Goal: Task Accomplishment & Management: Complete application form

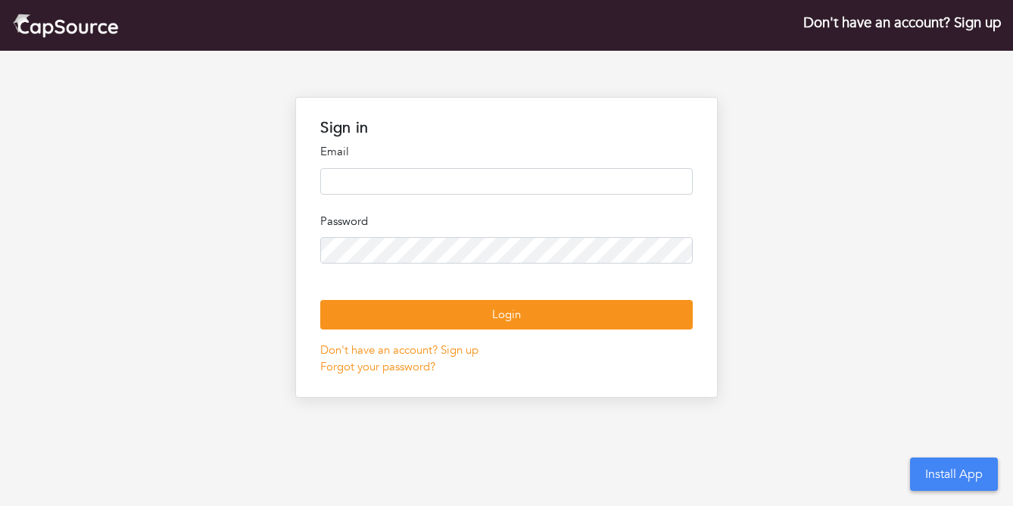
click at [445, 185] on input "email" at bounding box center [506, 181] width 372 height 26
click at [453, 191] on input "email" at bounding box center [506, 181] width 372 height 26
click at [381, 192] on input "******" at bounding box center [506, 181] width 372 height 26
type input "**********"
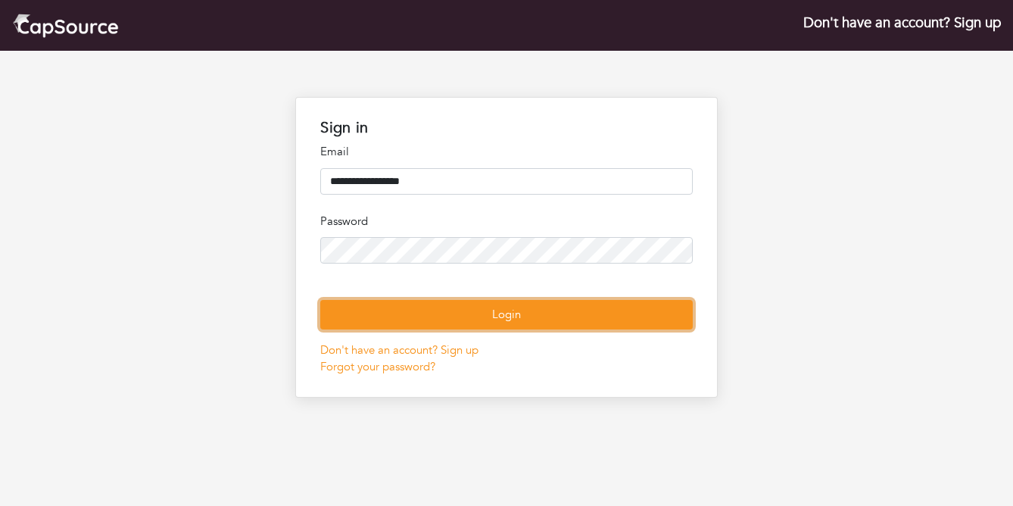
click at [428, 329] on button "Login" at bounding box center [506, 315] width 372 height 30
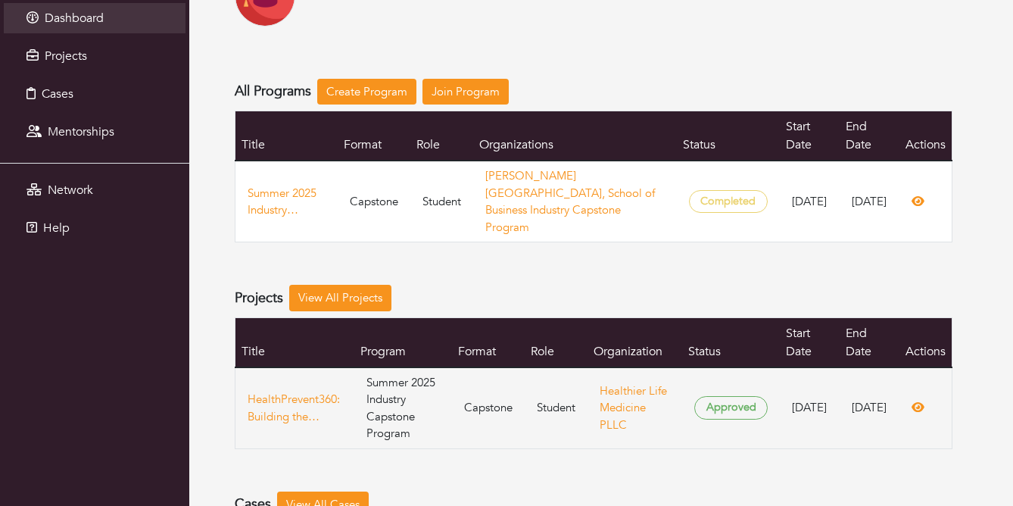
scroll to position [111, 0]
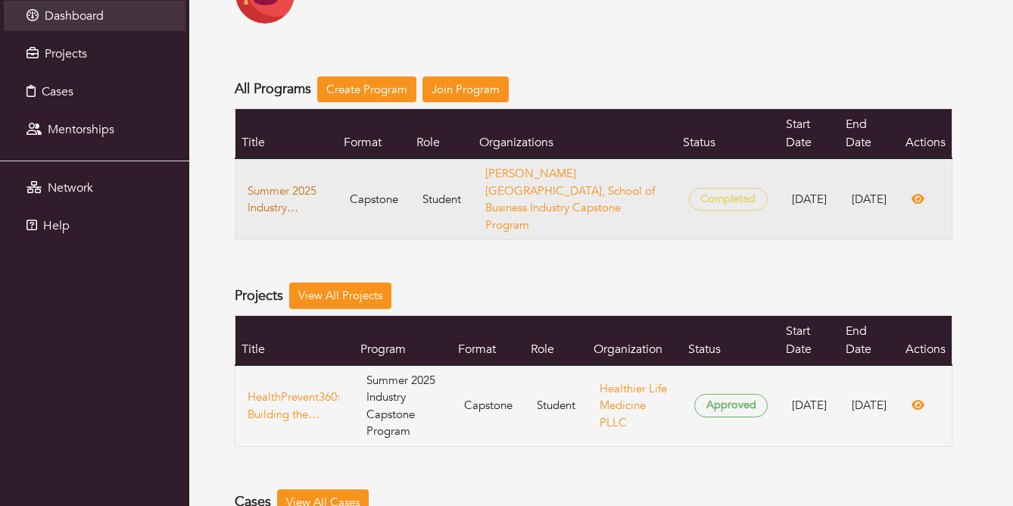
click at [290, 188] on link "Summer 2025 Industry Capstone Program" at bounding box center [287, 199] width 78 height 34
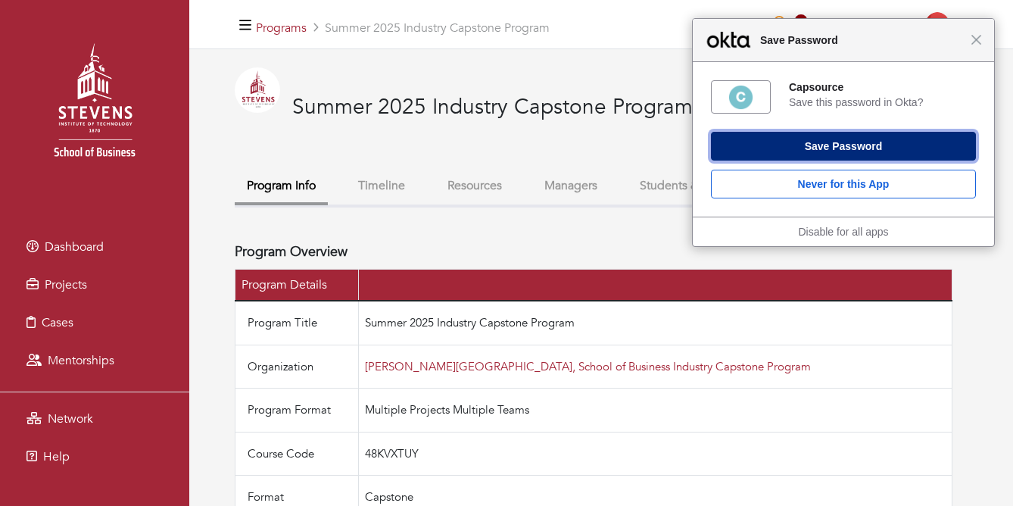
click at [815, 147] on button "Save Password" at bounding box center [843, 146] width 265 height 29
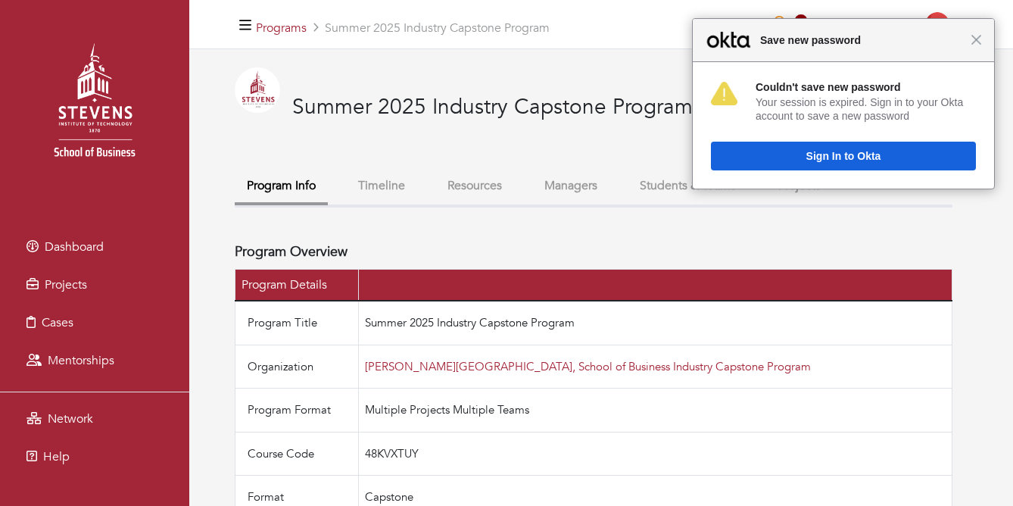
click at [378, 188] on button "Timeline" at bounding box center [381, 186] width 71 height 33
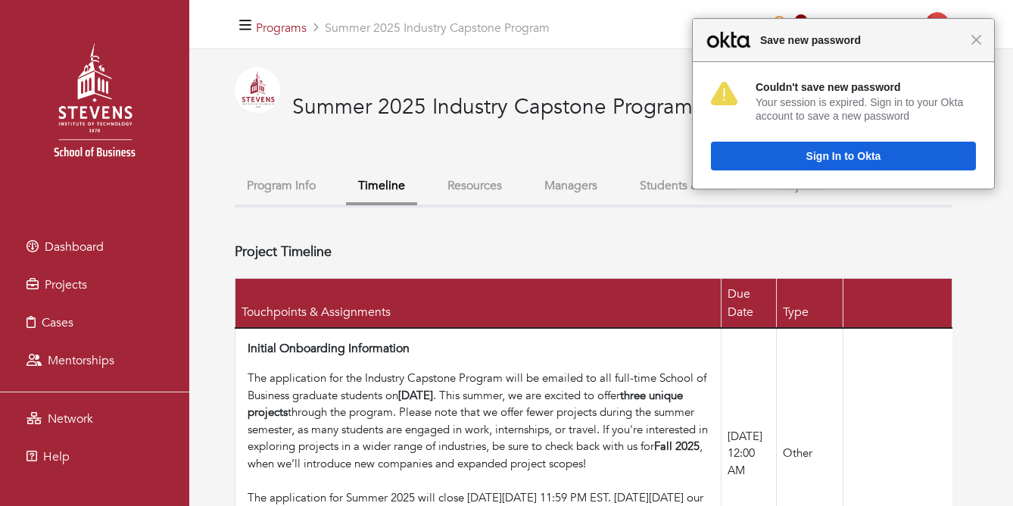
click at [984, 45] on div "Close Save new password" at bounding box center [843, 40] width 301 height 43
click at [980, 39] on span "Close" at bounding box center [975, 39] width 11 height 11
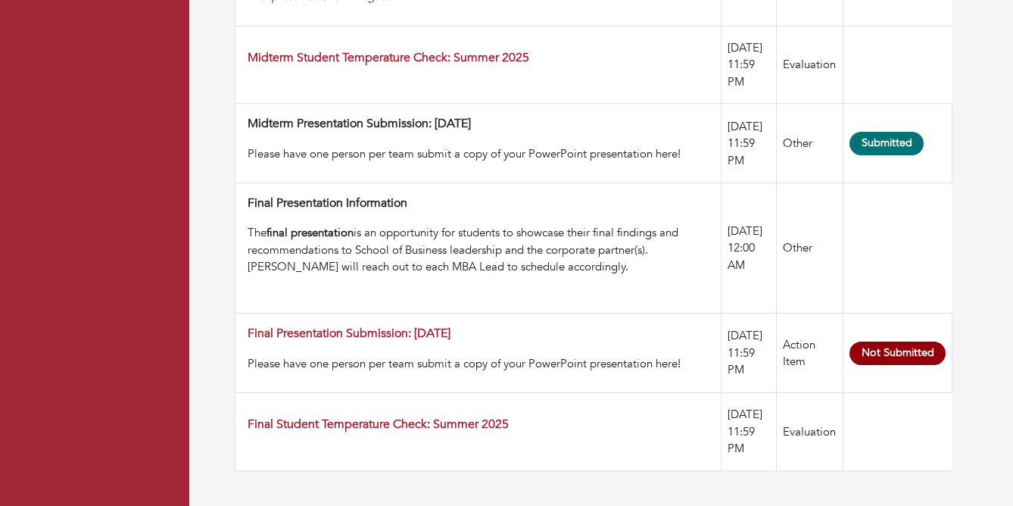
scroll to position [1360, 0]
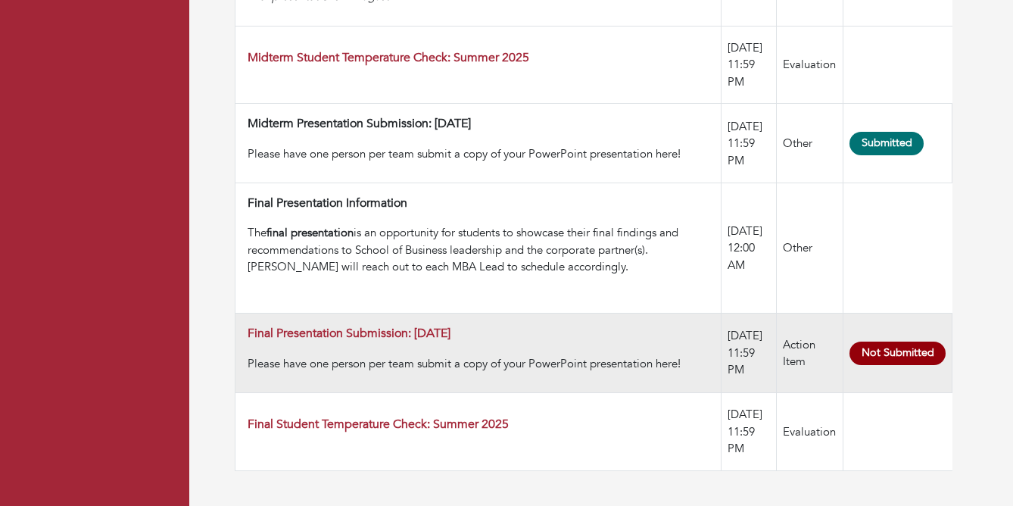
click at [907, 356] on span "Not Submitted" at bounding box center [897, 352] width 96 height 23
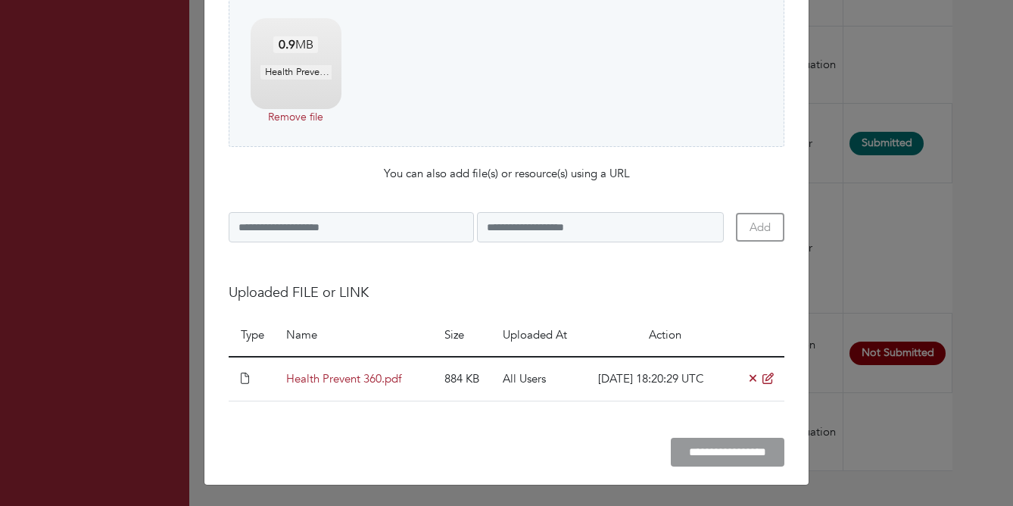
scroll to position [276, 0]
click at [725, 447] on input "**********" at bounding box center [728, 452] width 114 height 30
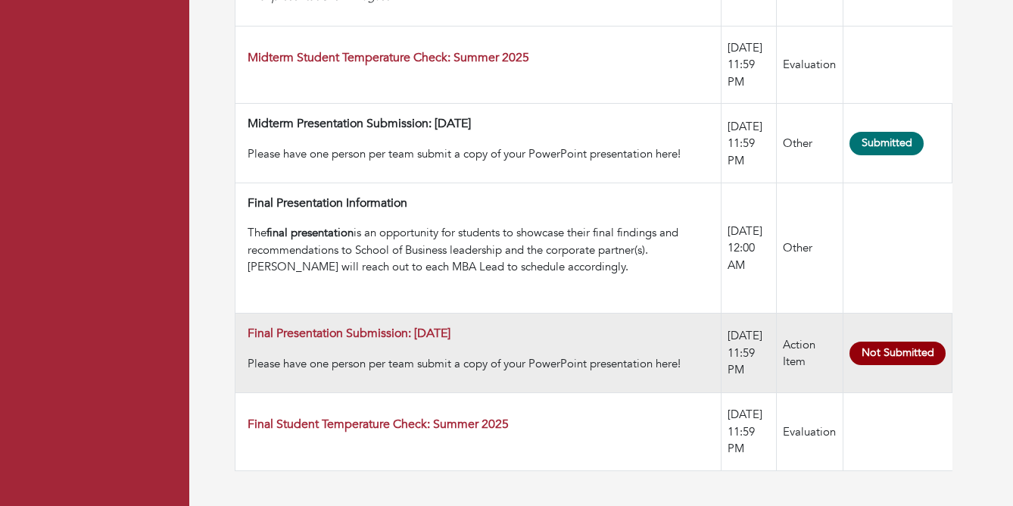
scroll to position [1339, 0]
click at [884, 365] on span "Not Submitted" at bounding box center [897, 352] width 96 height 23
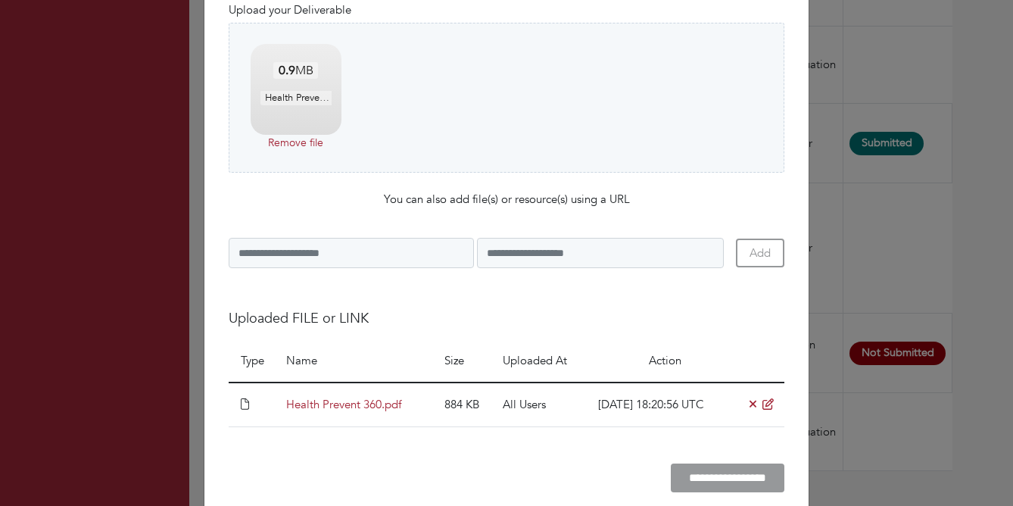
scroll to position [276, 0]
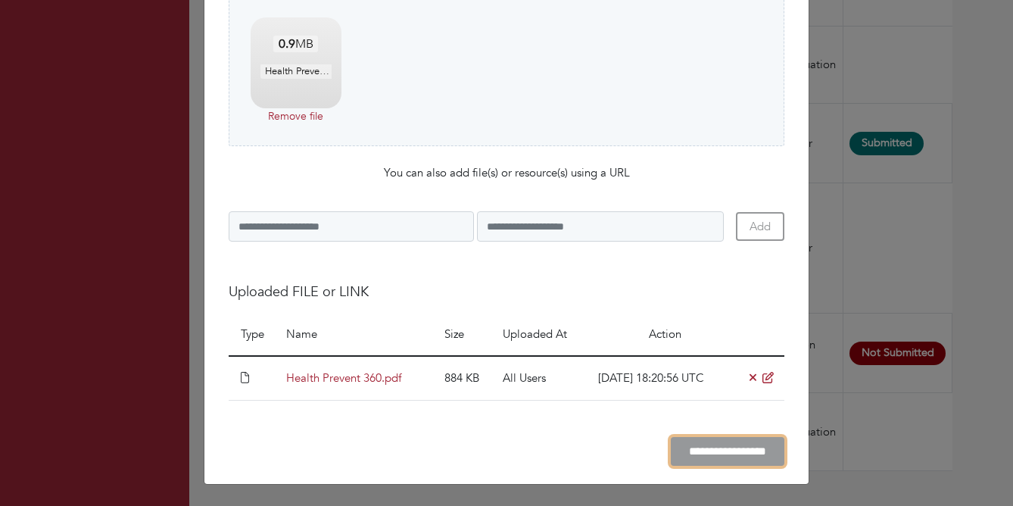
click at [679, 452] on input "**********" at bounding box center [728, 452] width 114 height 30
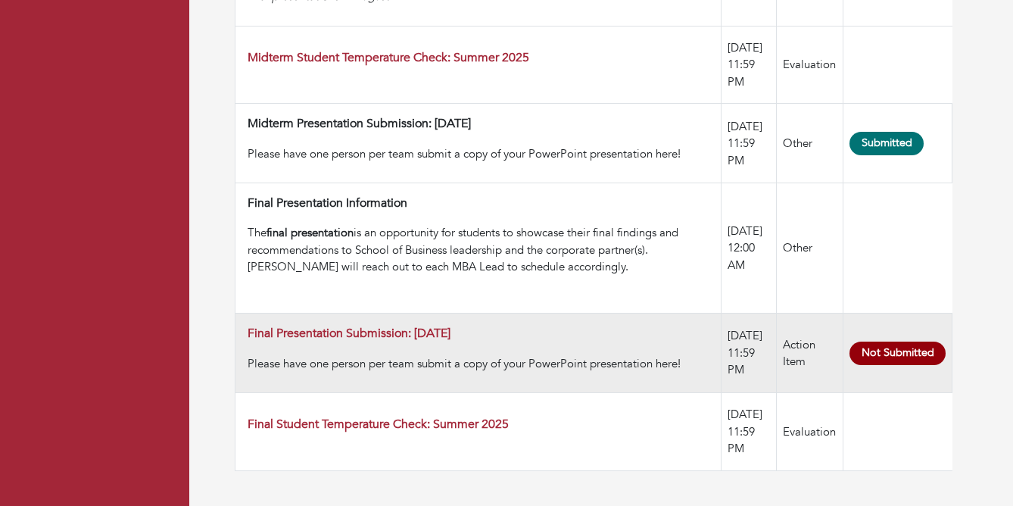
scroll to position [1360, 0]
click at [445, 331] on link "Final Presentation Submission: [DATE]" at bounding box center [349, 333] width 203 height 17
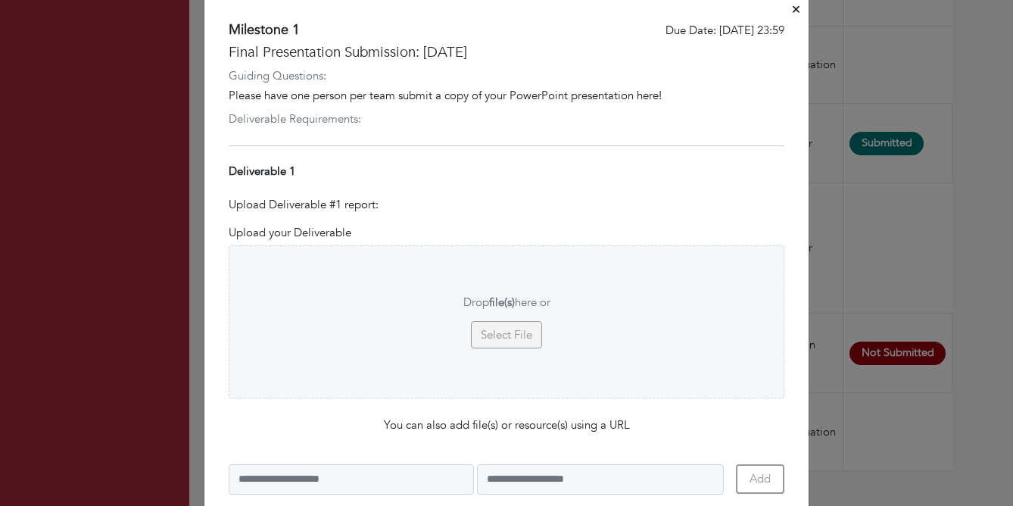
scroll to position [53, 0]
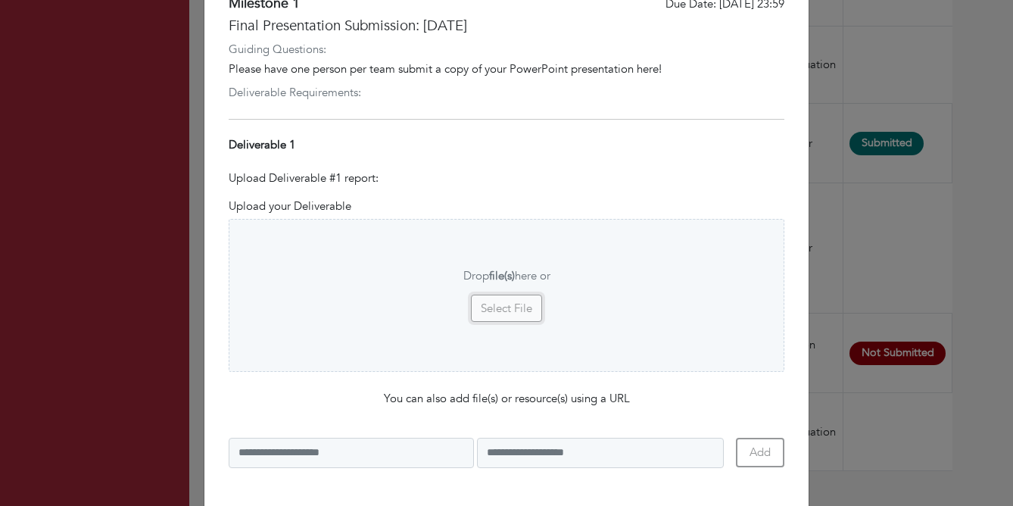
click at [489, 307] on button "Select File" at bounding box center [506, 308] width 71 height 28
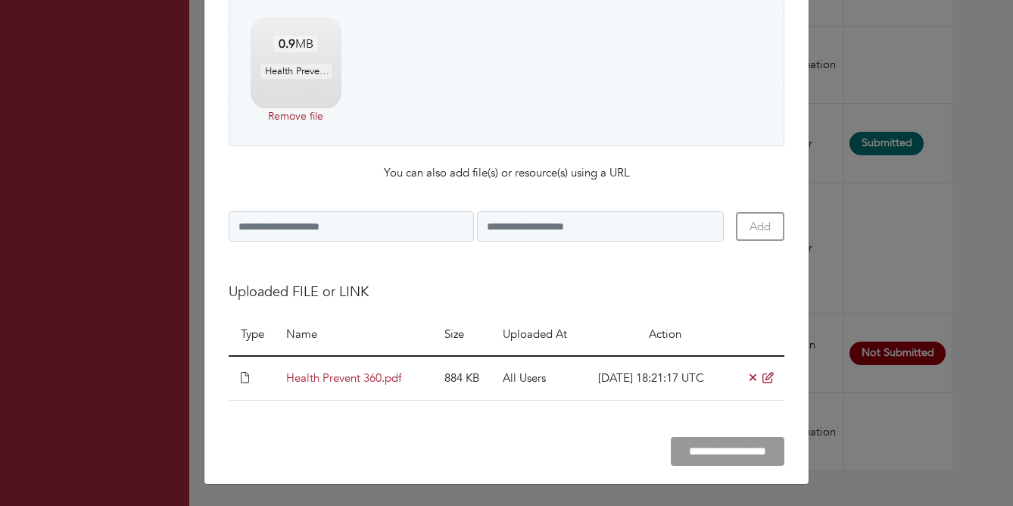
scroll to position [253, 0]
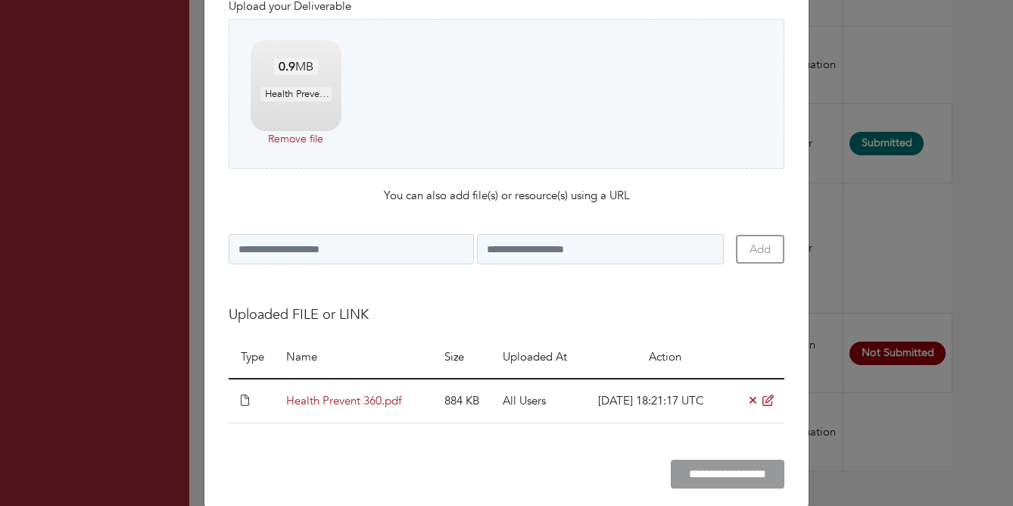
click at [243, 403] on icon at bounding box center [245, 399] width 8 height 11
click at [678, 479] on input "**********" at bounding box center [728, 474] width 114 height 30
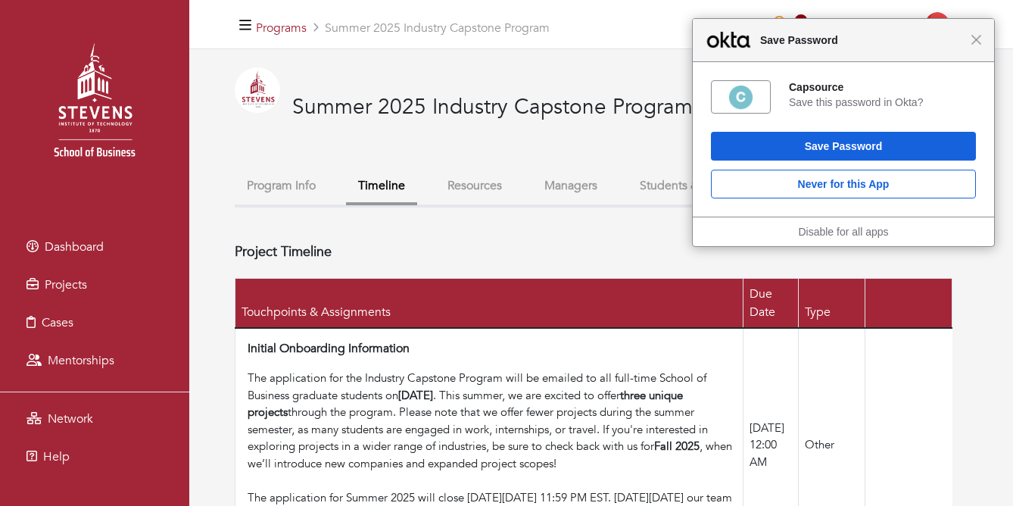
click at [973, 47] on div "Close Save Password" at bounding box center [843, 40] width 301 height 43
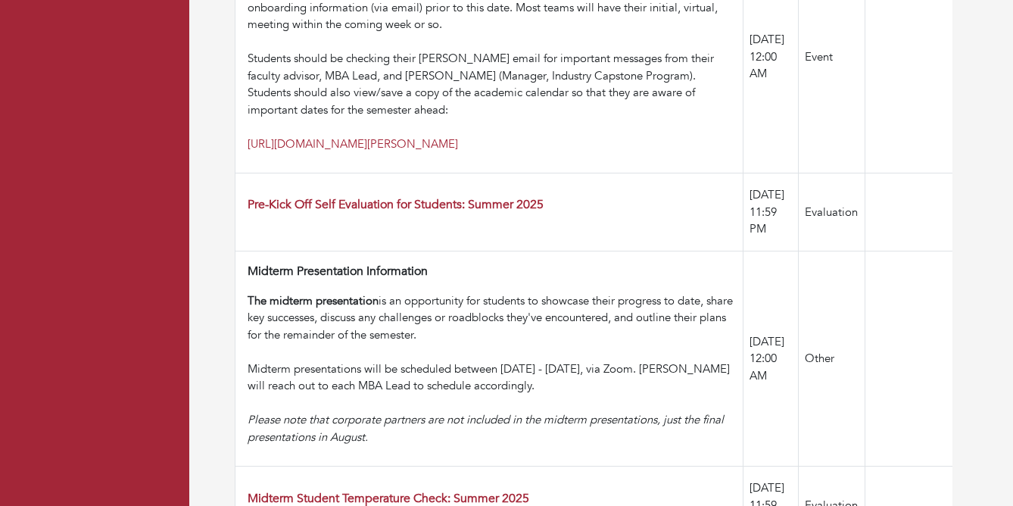
scroll to position [1326, 0]
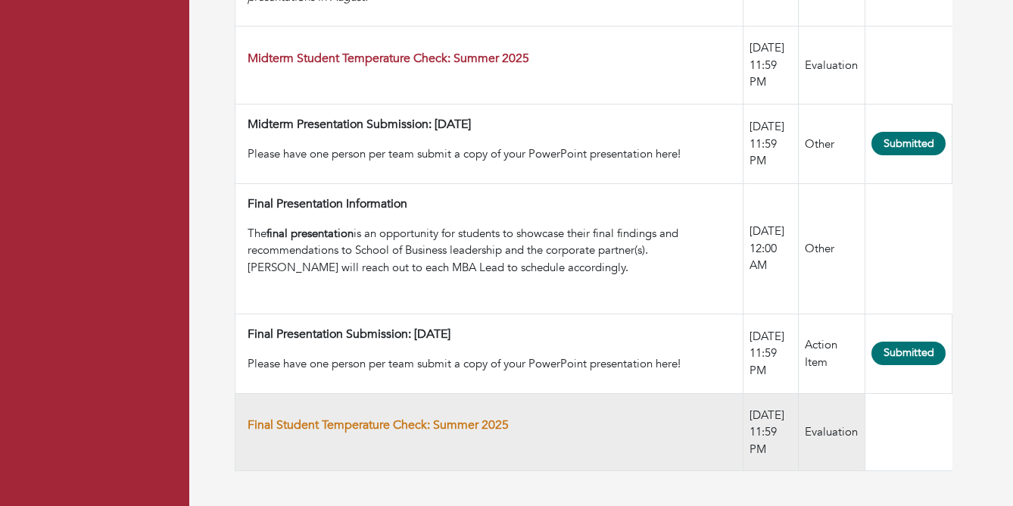
click at [416, 424] on link "Final Student Temperature Check: Summer 2025" at bounding box center [378, 424] width 261 height 17
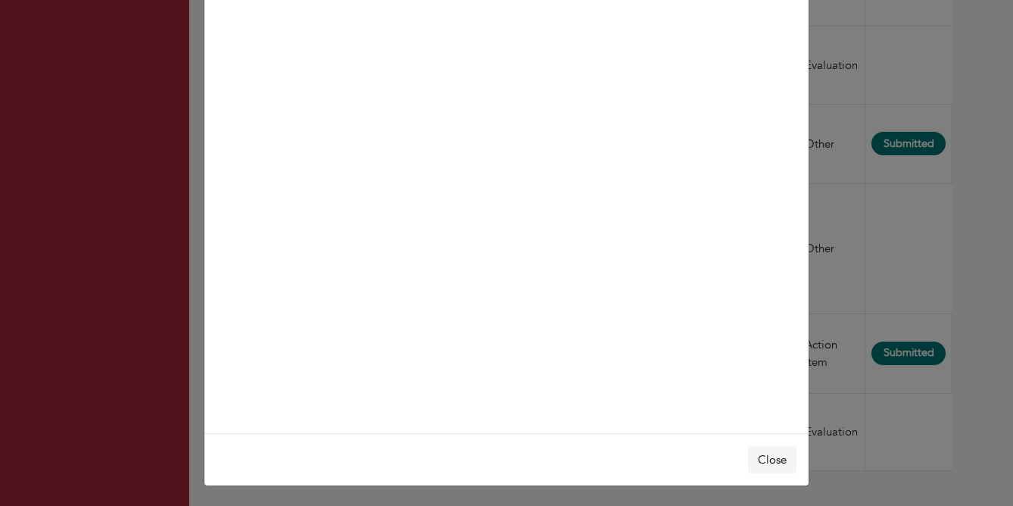
scroll to position [90, 0]
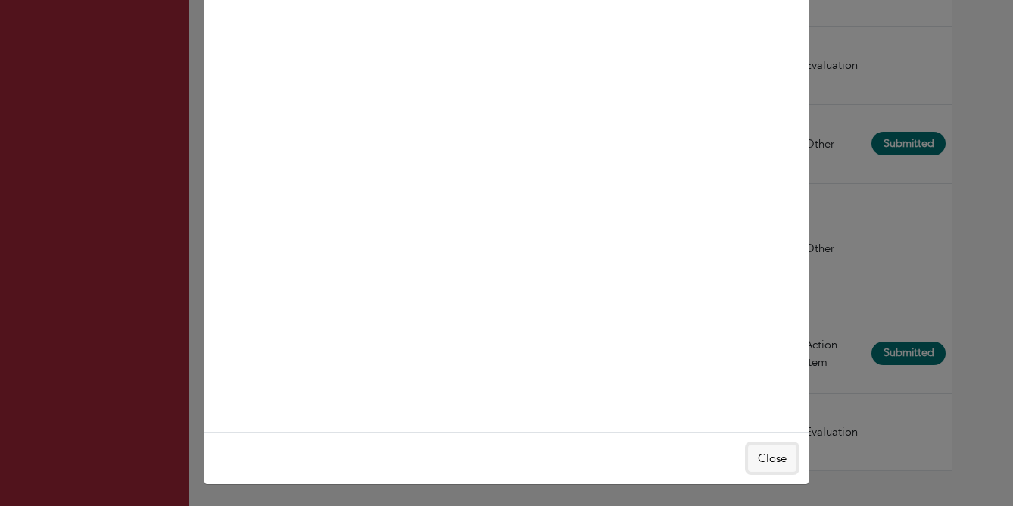
click at [773, 460] on button "Close" at bounding box center [772, 458] width 48 height 28
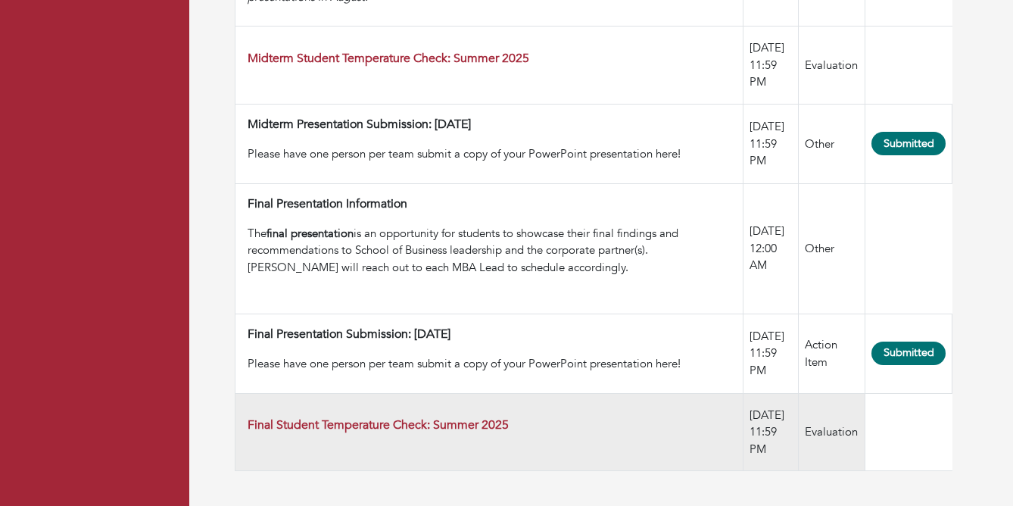
scroll to position [1312, 0]
